Goal: Task Accomplishment & Management: Manage account settings

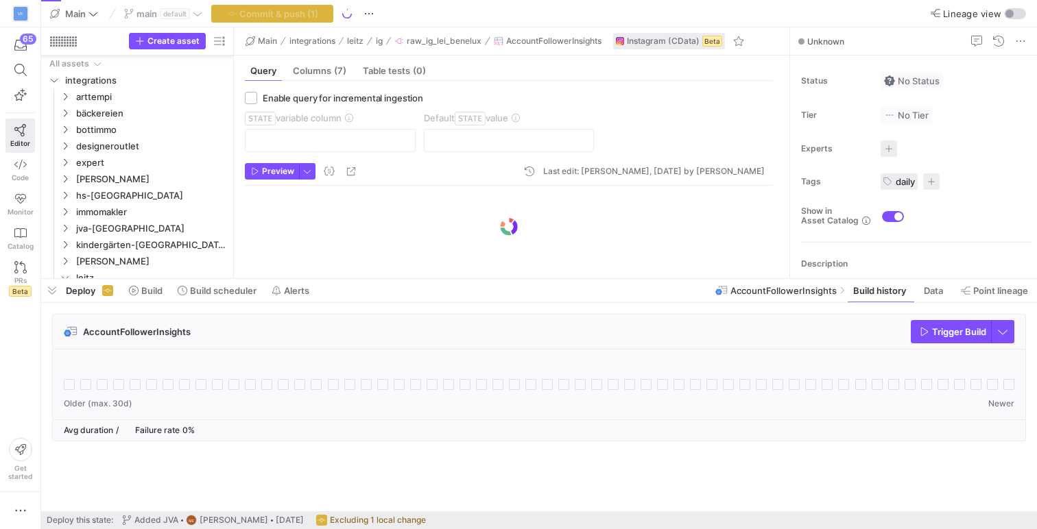
scroll to position [106, 0]
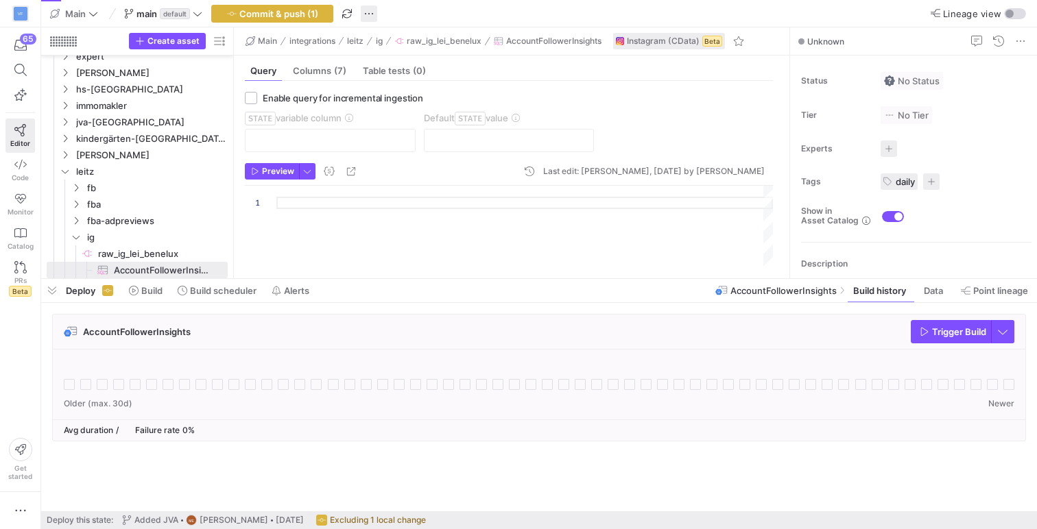
click at [368, 9] on span "button" at bounding box center [369, 13] width 16 height 16
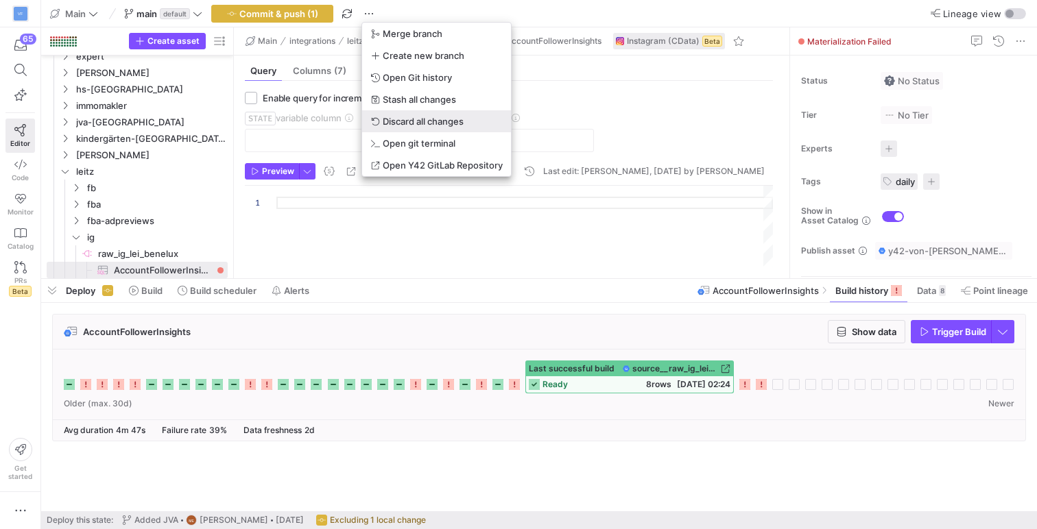
click at [418, 125] on span "Discard all changes" at bounding box center [423, 121] width 81 height 11
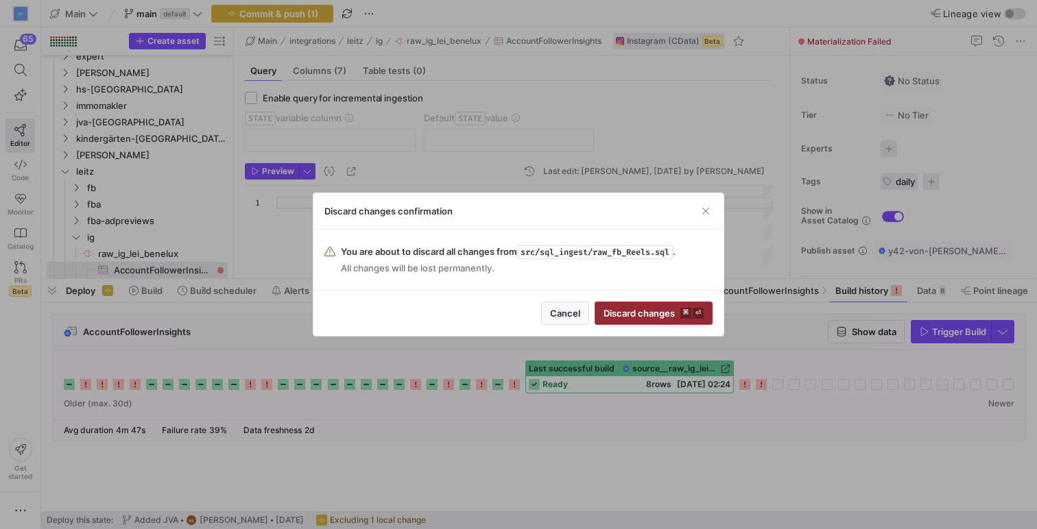
click at [676, 318] on span "Discard changes ⌘ ⏎" at bounding box center [654, 313] width 100 height 11
